Goal: Task Accomplishment & Management: Use online tool/utility

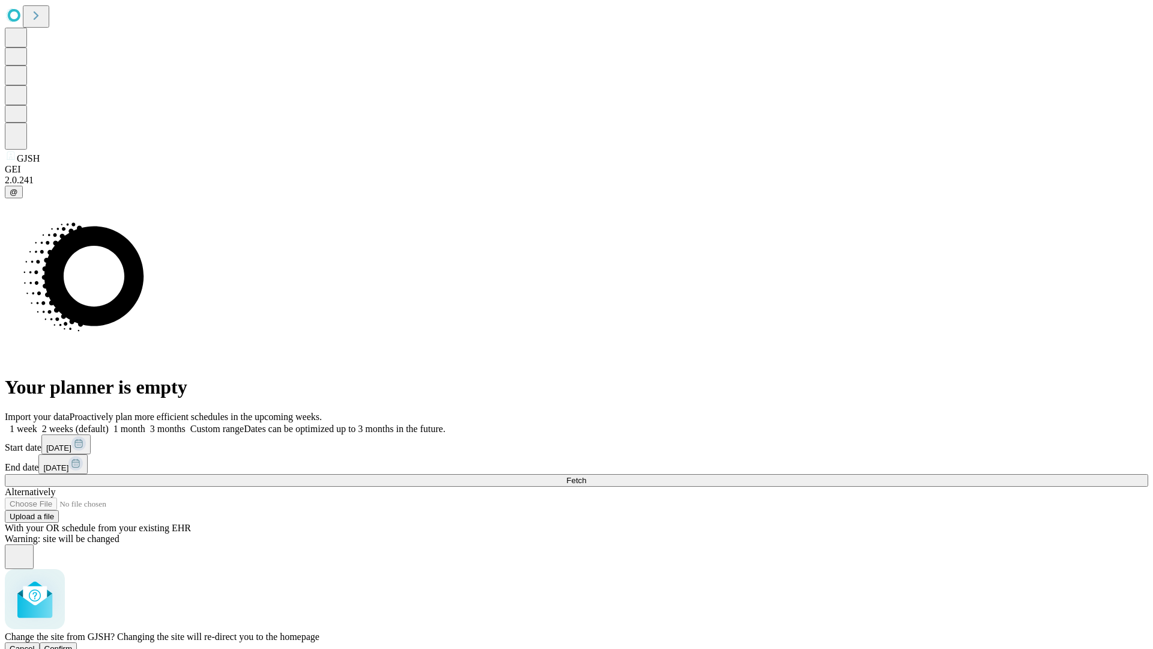
click at [73, 644] on span "Confirm" at bounding box center [58, 648] width 28 height 9
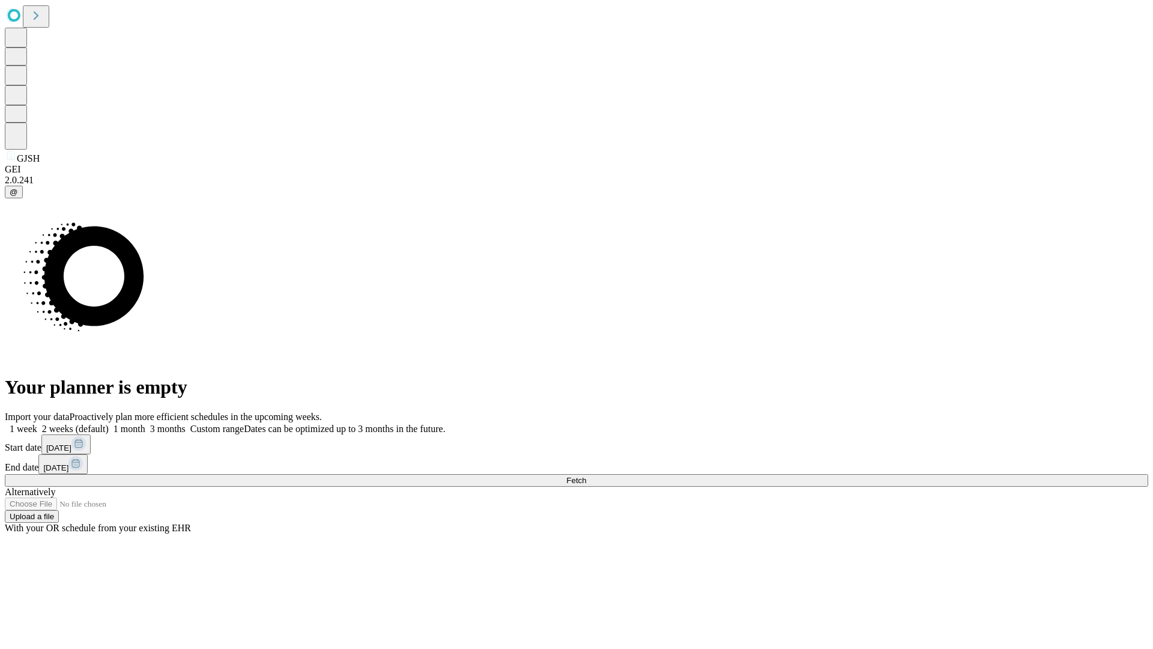
click at [37, 423] on label "1 week" at bounding box center [21, 428] width 32 height 10
click at [586, 476] on span "Fetch" at bounding box center [576, 480] width 20 height 9
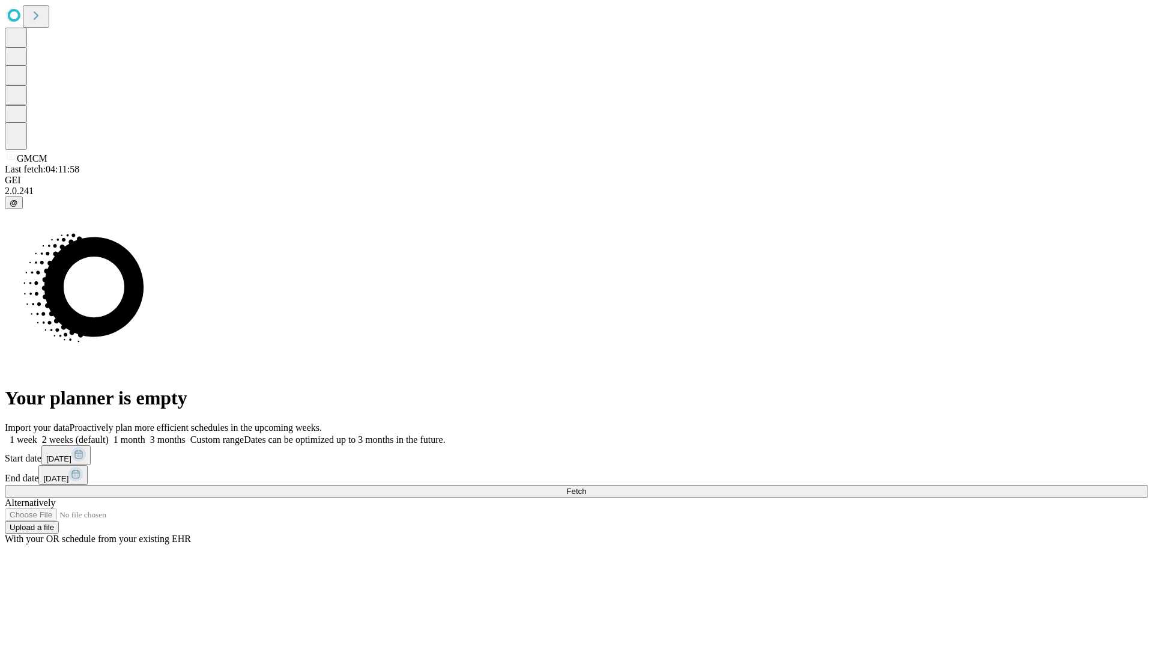
click at [37, 434] on label "1 week" at bounding box center [21, 439] width 32 height 10
click at [586, 487] on span "Fetch" at bounding box center [576, 491] width 20 height 9
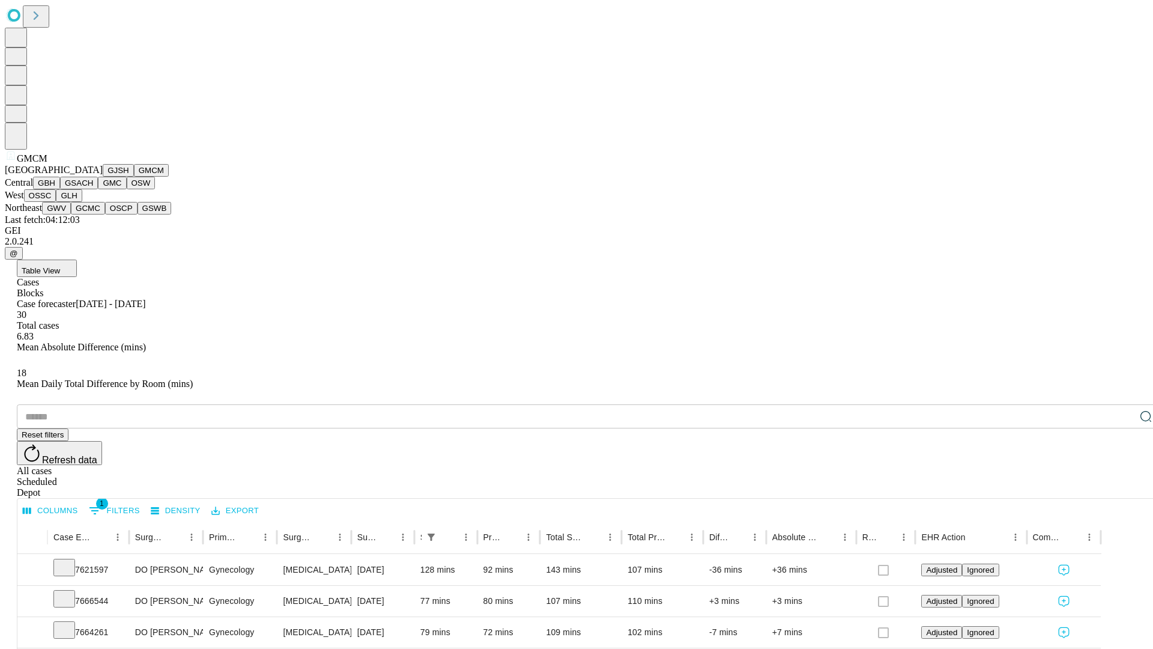
click at [60, 189] on button "GBH" at bounding box center [46, 183] width 27 height 13
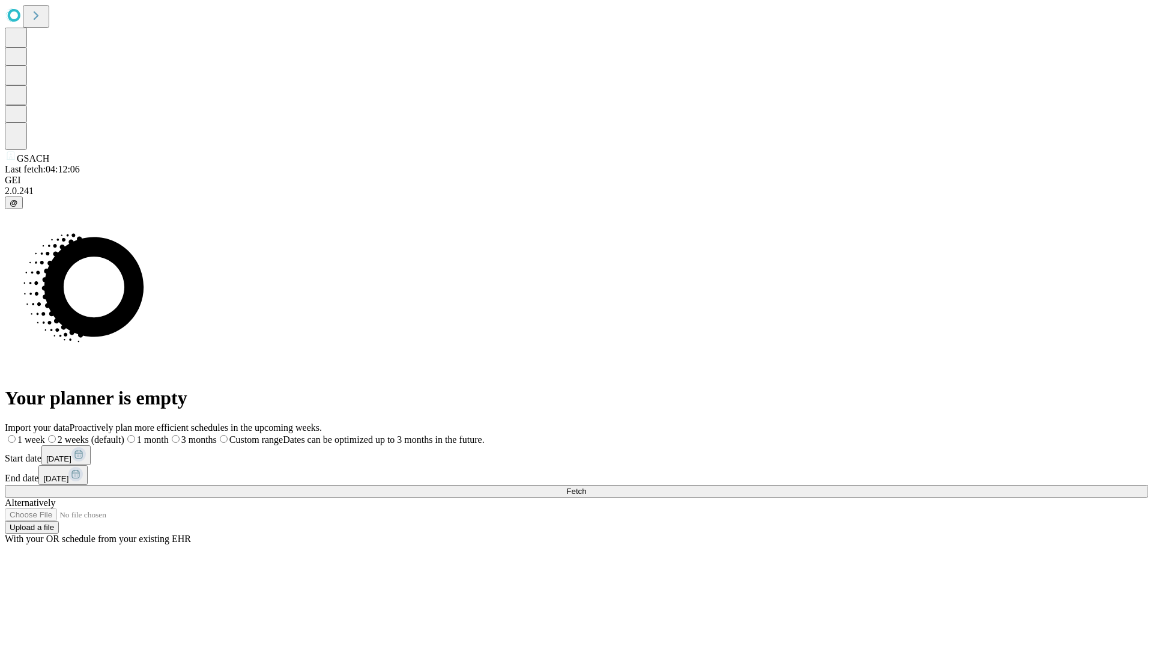
click at [45, 434] on label "1 week" at bounding box center [25, 439] width 40 height 10
click at [586, 487] on span "Fetch" at bounding box center [576, 491] width 20 height 9
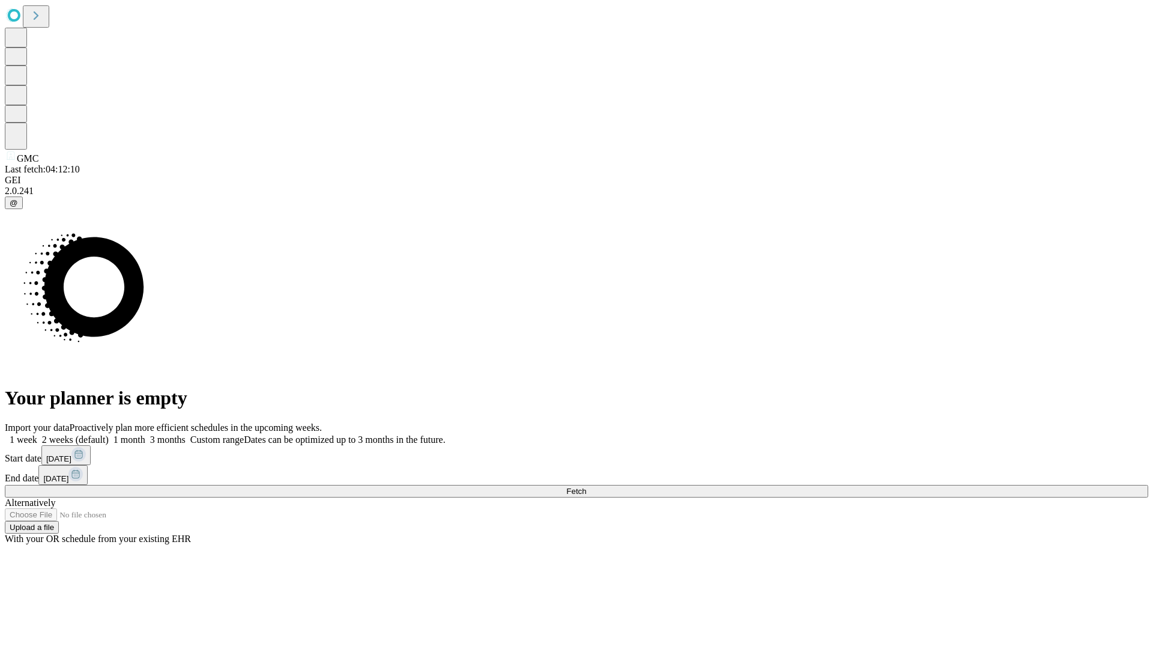
click at [37, 434] on label "1 week" at bounding box center [21, 439] width 32 height 10
click at [586, 487] on span "Fetch" at bounding box center [576, 491] width 20 height 9
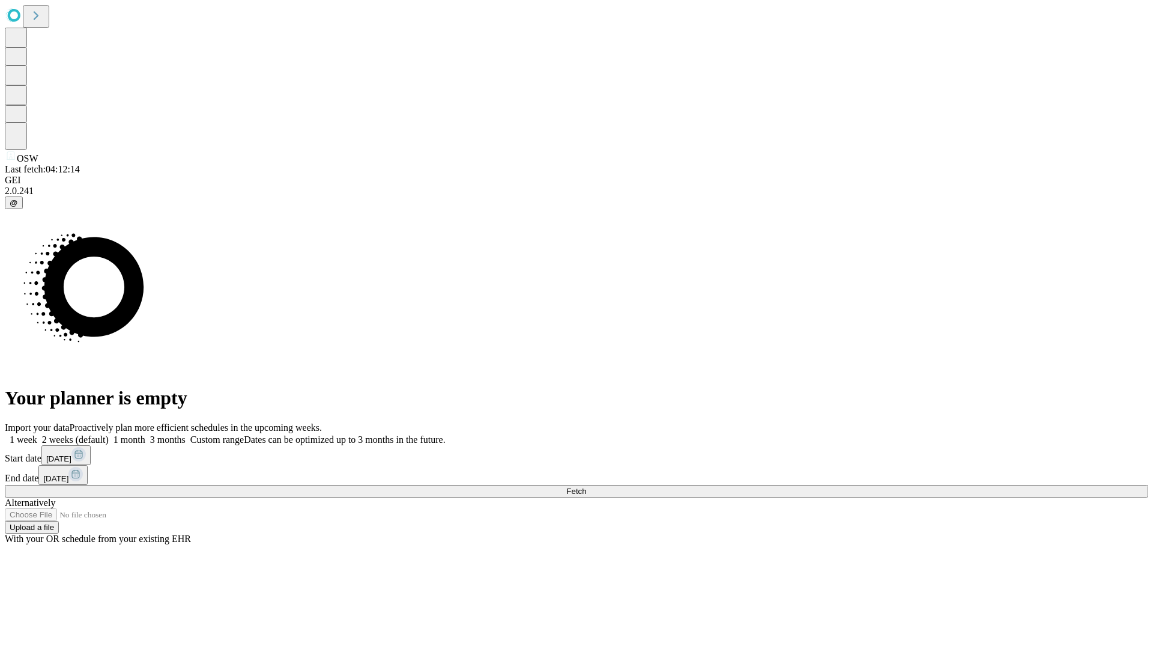
click at [37, 434] on label "1 week" at bounding box center [21, 439] width 32 height 10
click at [586, 487] on span "Fetch" at bounding box center [576, 491] width 20 height 9
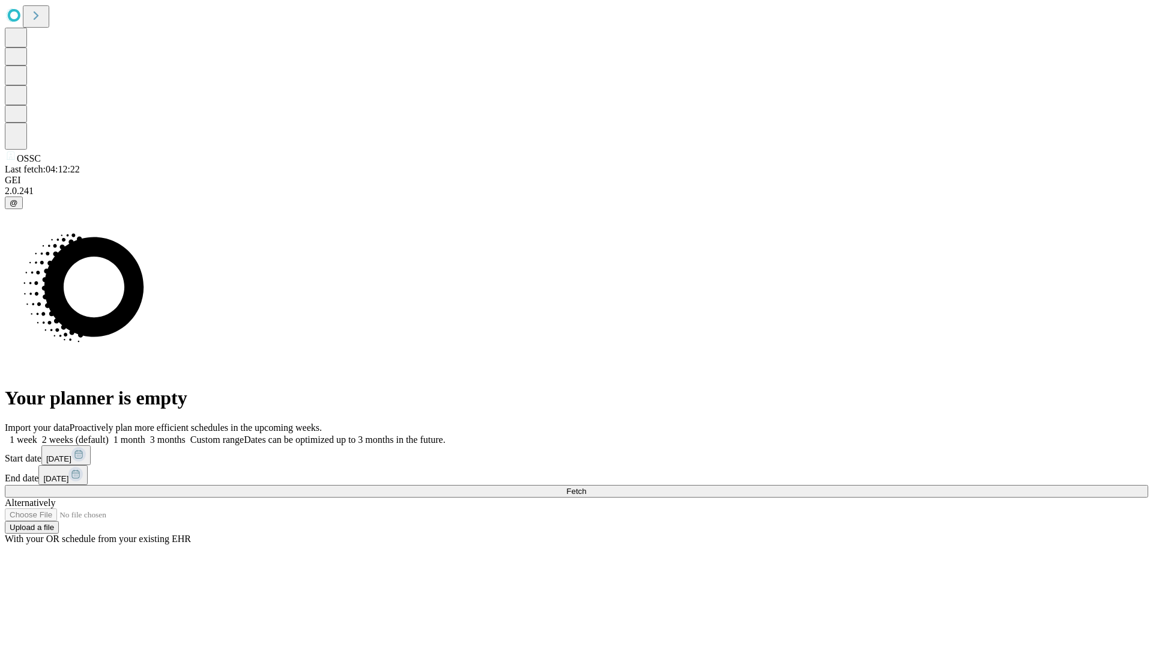
click at [37, 434] on label "1 week" at bounding box center [21, 439] width 32 height 10
click at [586, 487] on span "Fetch" at bounding box center [576, 491] width 20 height 9
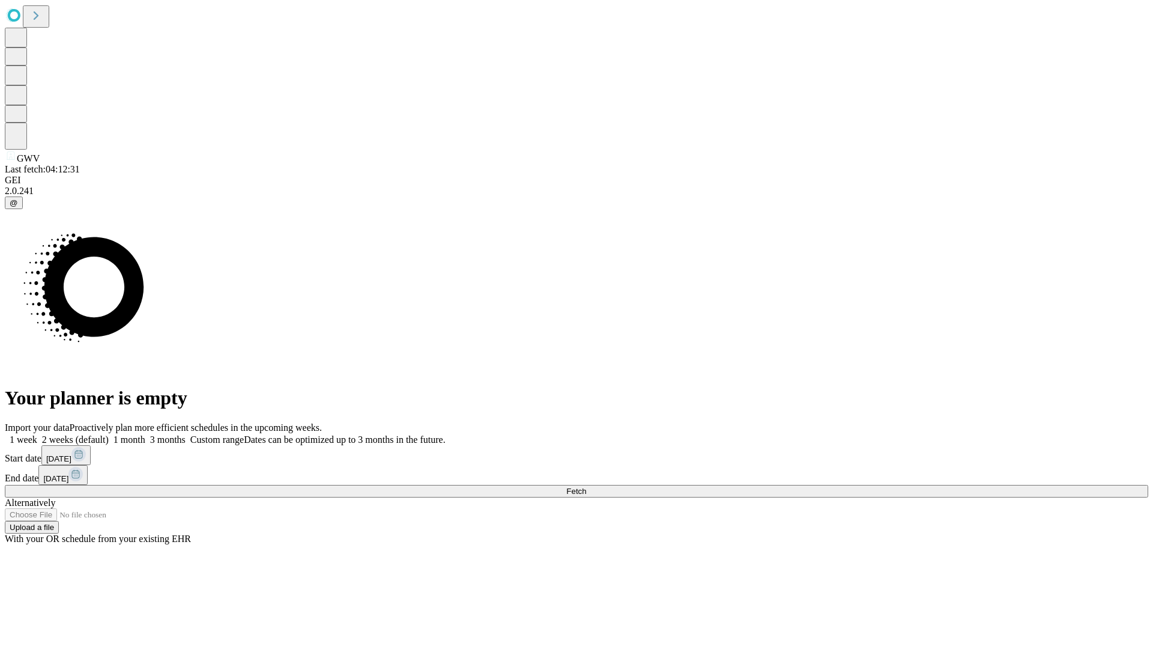
click at [37, 434] on label "1 week" at bounding box center [21, 439] width 32 height 10
click at [586, 487] on span "Fetch" at bounding box center [576, 491] width 20 height 9
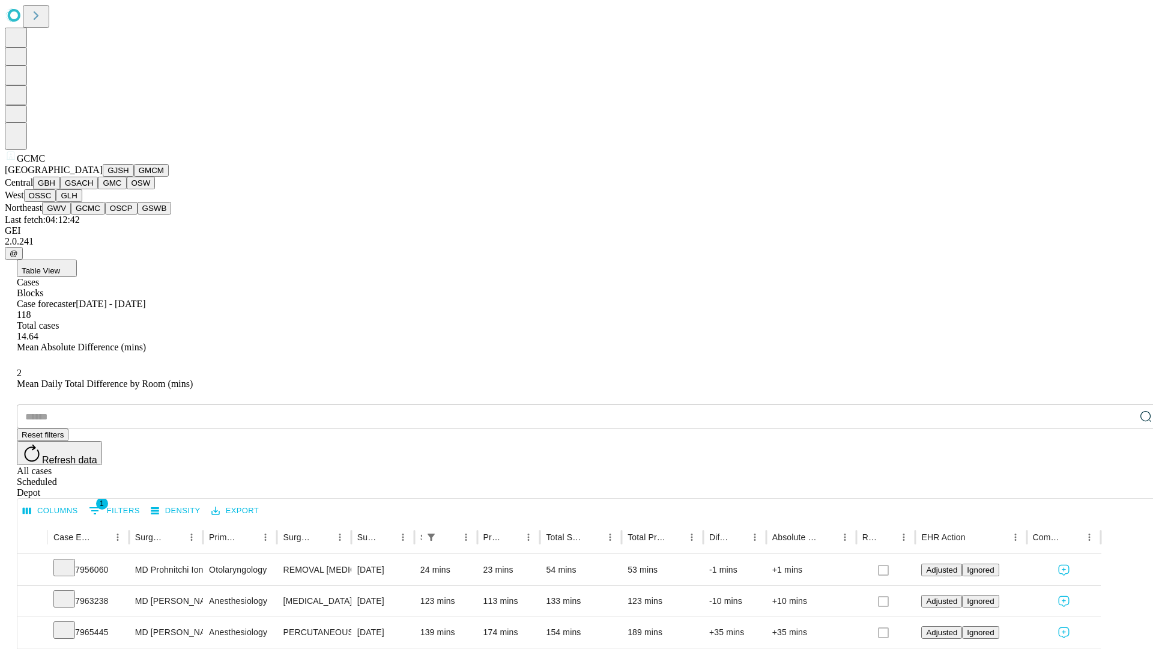
click at [105, 214] on button "OSCP" at bounding box center [121, 208] width 32 height 13
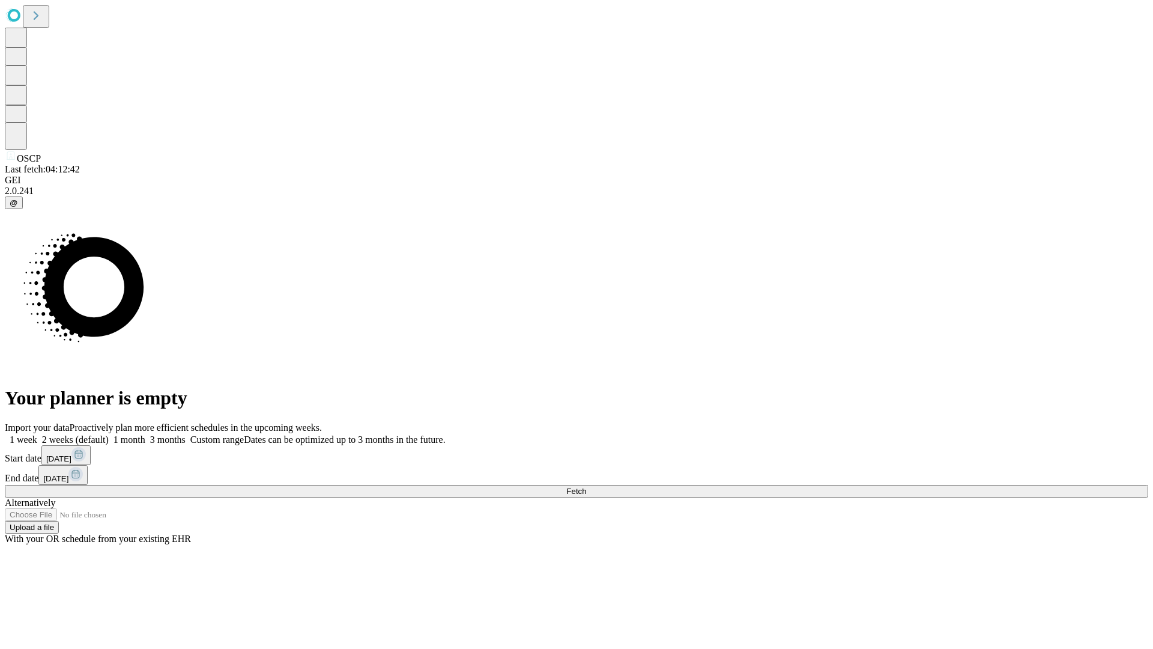
click at [37, 434] on label "1 week" at bounding box center [21, 439] width 32 height 10
click at [586, 487] on span "Fetch" at bounding box center [576, 491] width 20 height 9
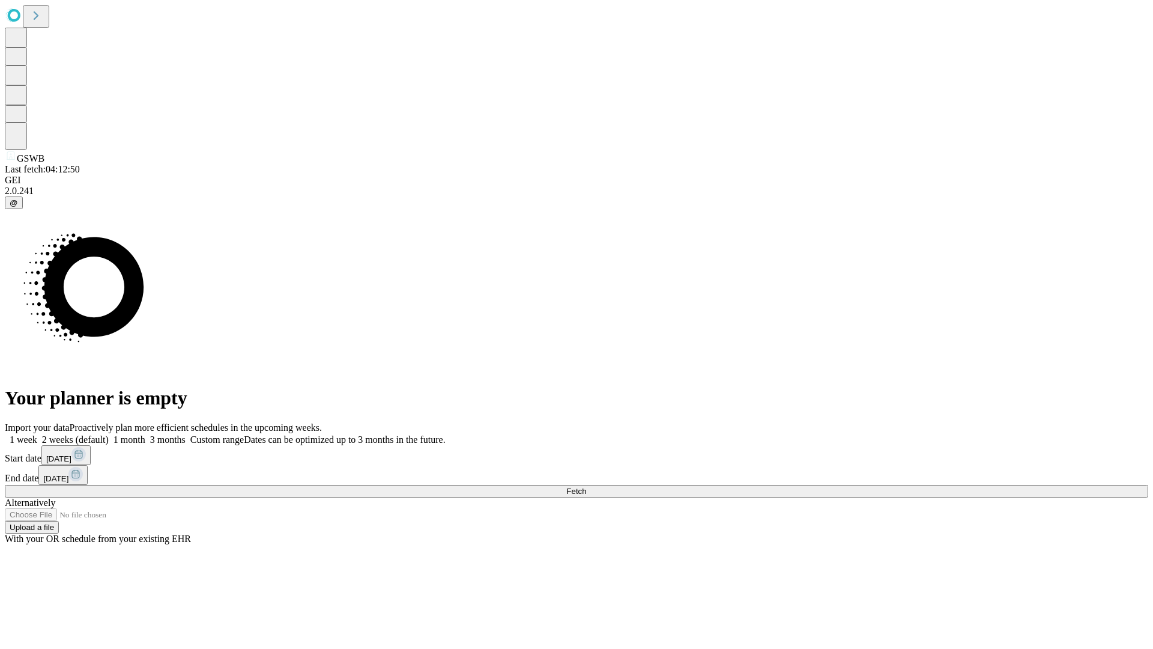
click at [37, 434] on label "1 week" at bounding box center [21, 439] width 32 height 10
click at [586, 487] on span "Fetch" at bounding box center [576, 491] width 20 height 9
